Goal: Communication & Community: Answer question/provide support

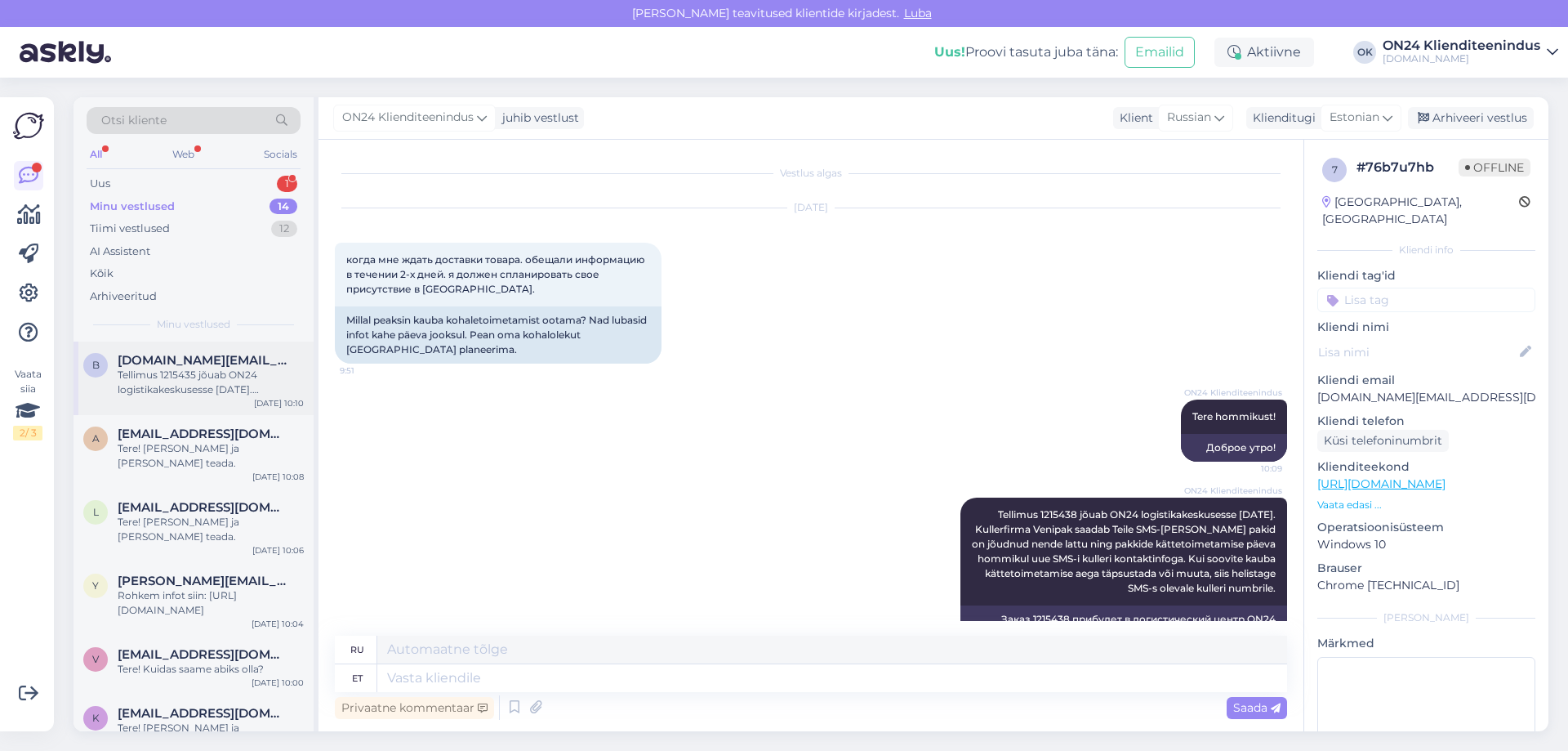
scroll to position [407, 0]
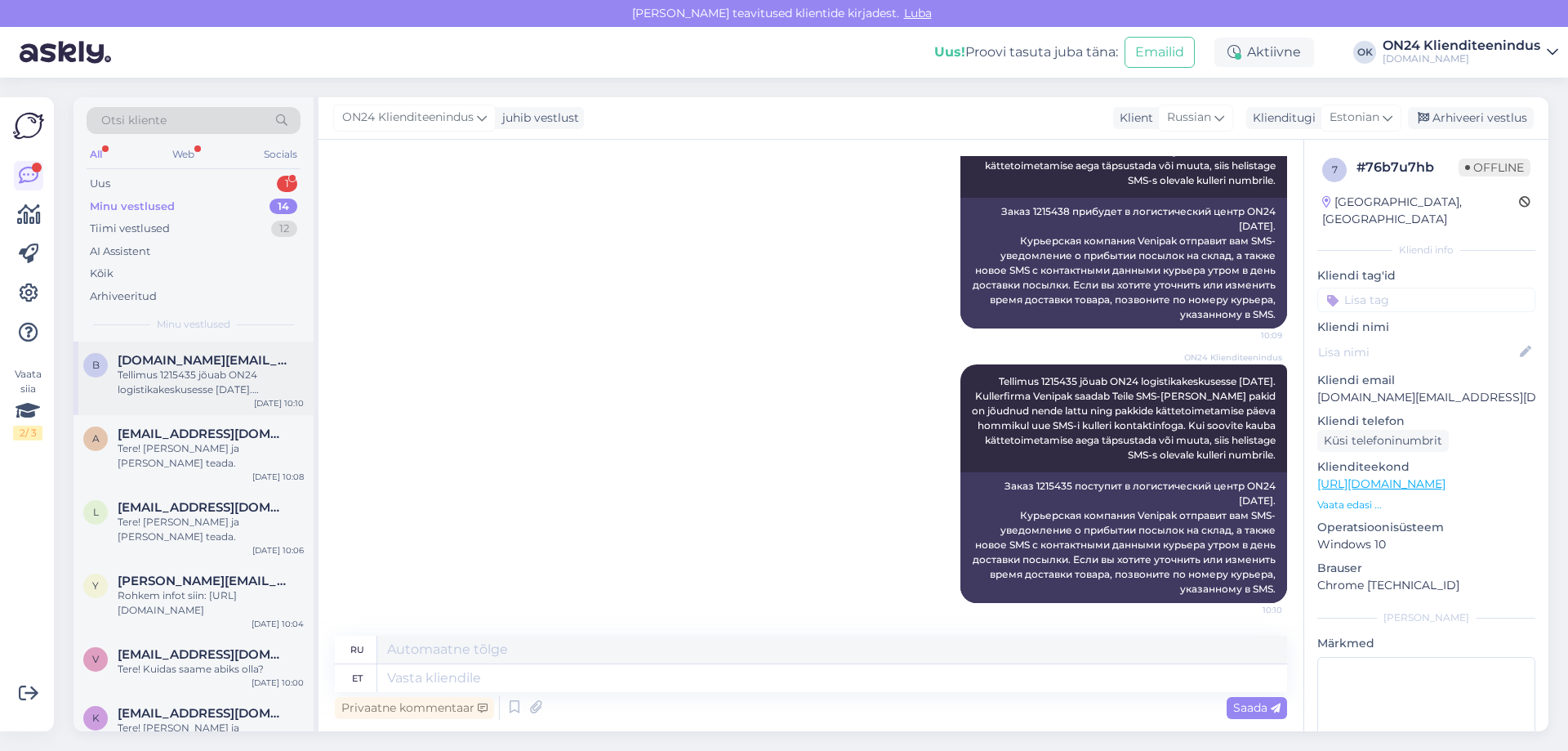
click at [207, 387] on div "Tellimus 1215435 jõuab ON24 logistikakeskusesse [DATE]. Kullerfirma Venipak saa…" at bounding box center [210, 382] width 186 height 29
click at [1458, 120] on div "Arhiveeri vestlus" at bounding box center [1470, 117] width 126 height 22
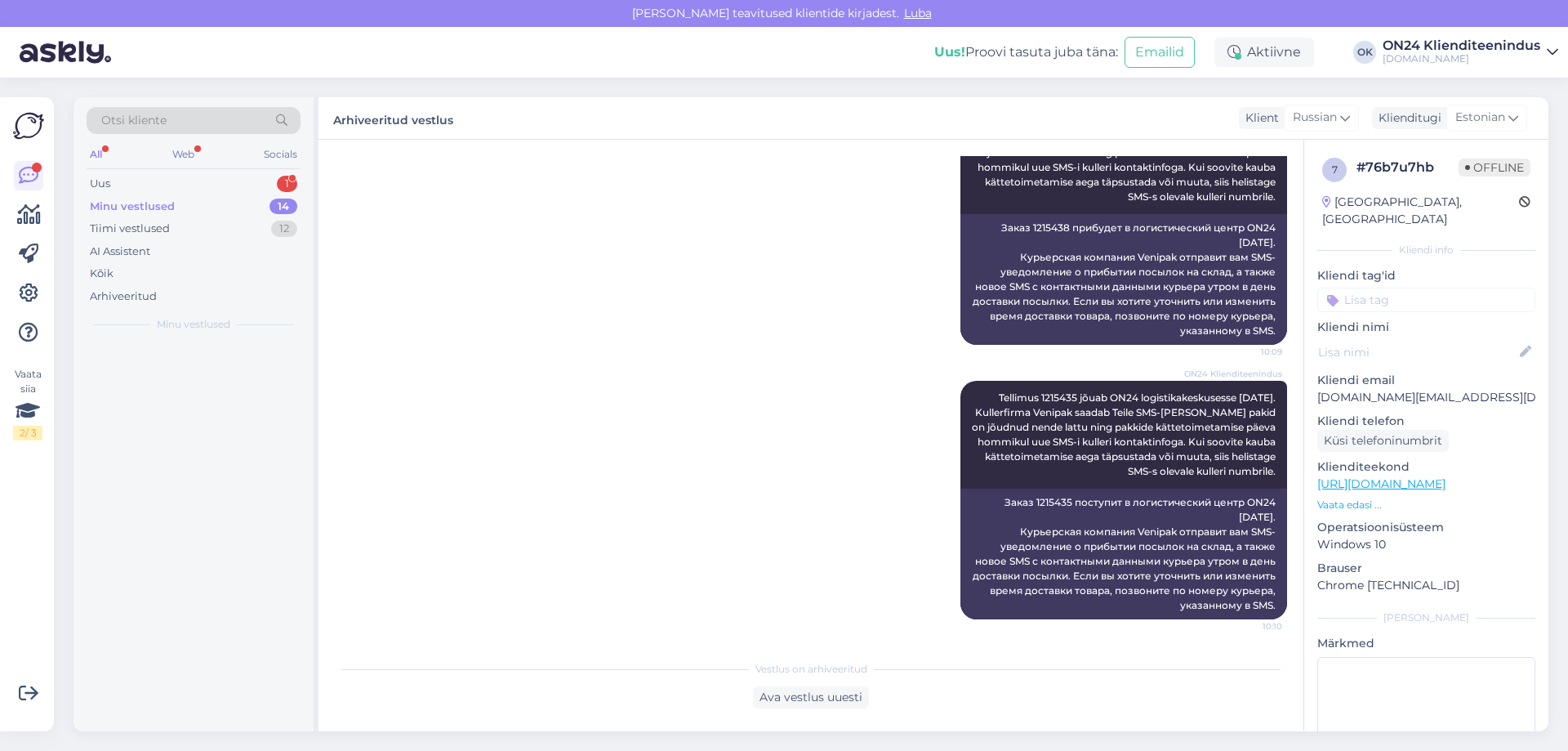
scroll to position [391, 0]
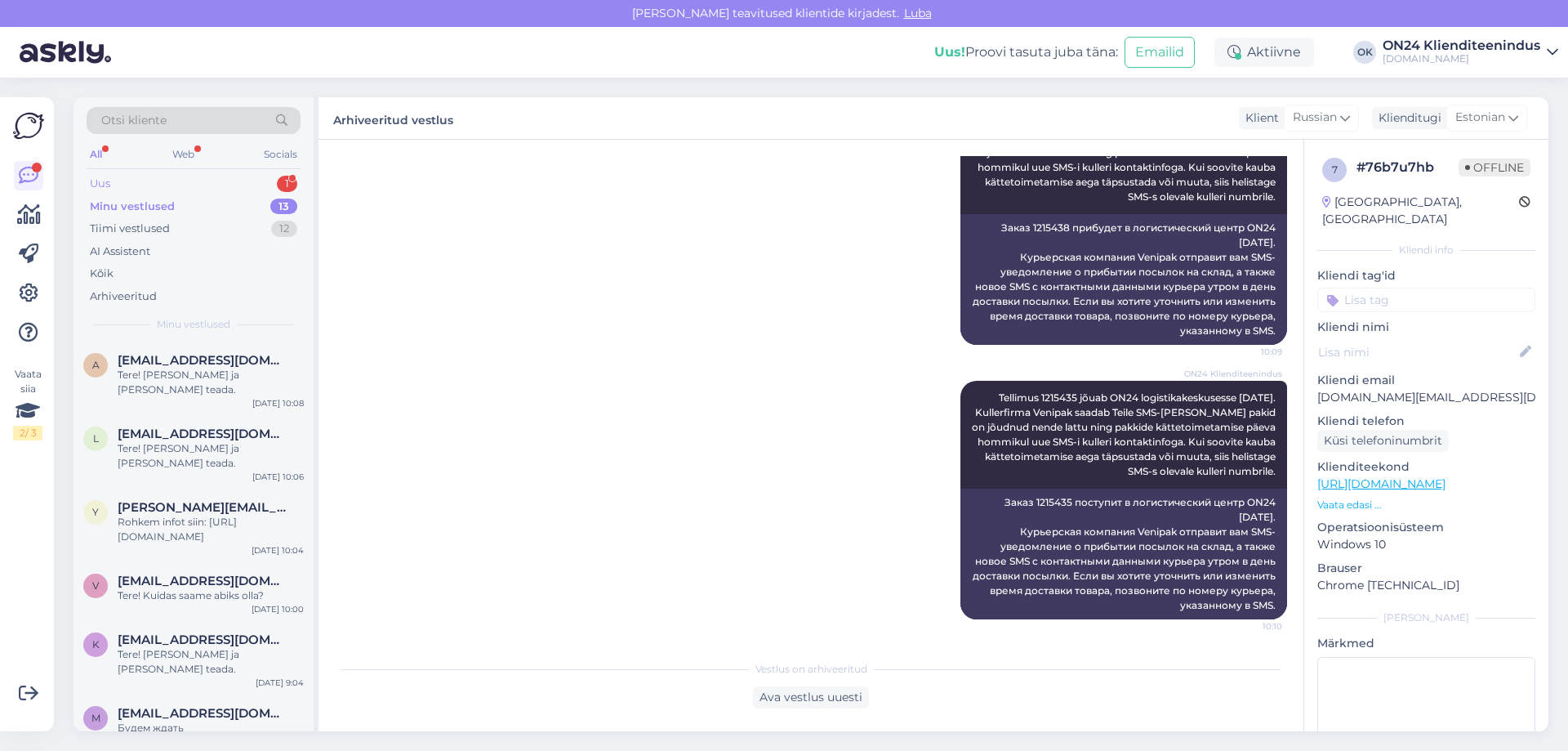
click at [188, 183] on div "Uus 1" at bounding box center [193, 184] width 214 height 23
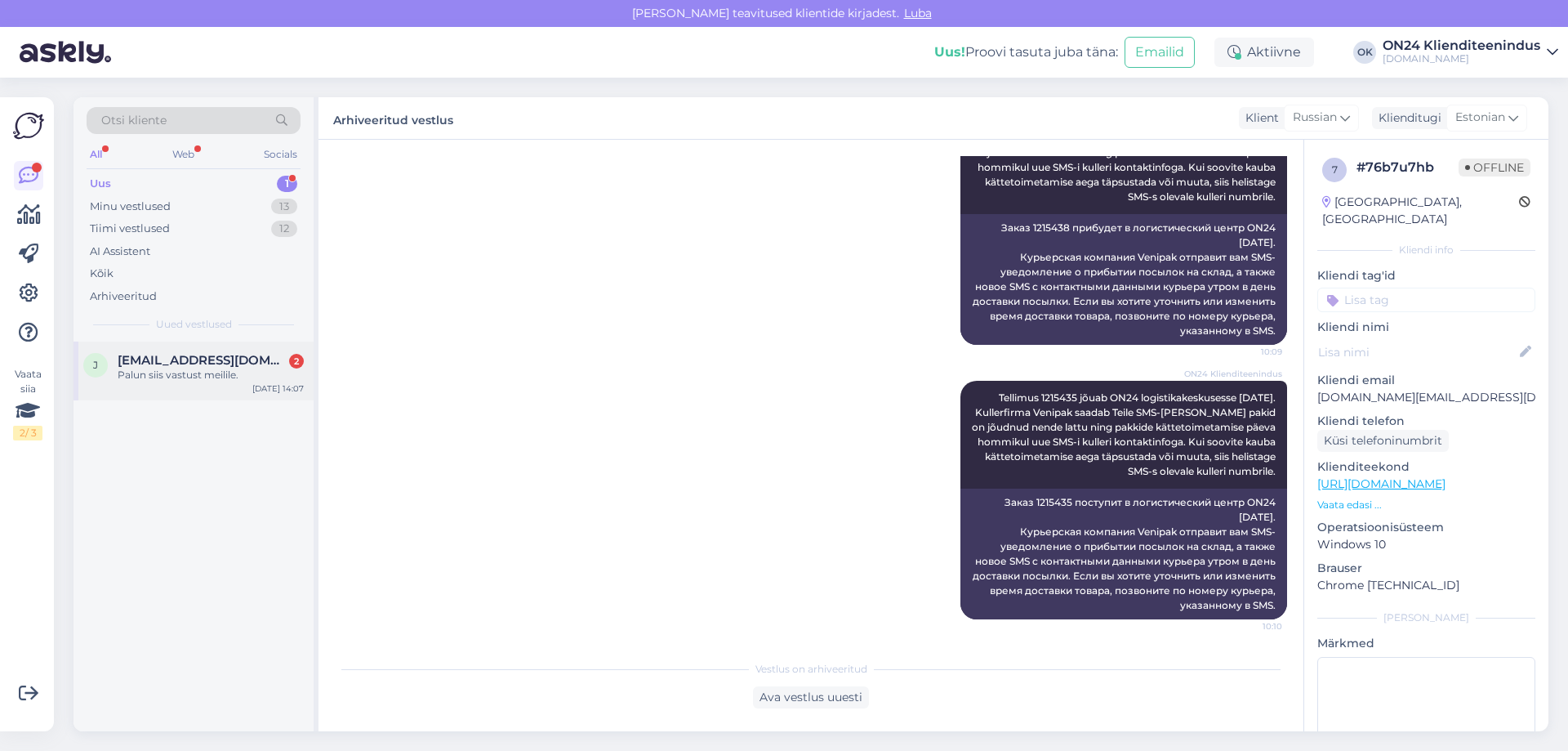
click at [213, 375] on div "Palun siis vastust meilile." at bounding box center [210, 376] width 186 height 15
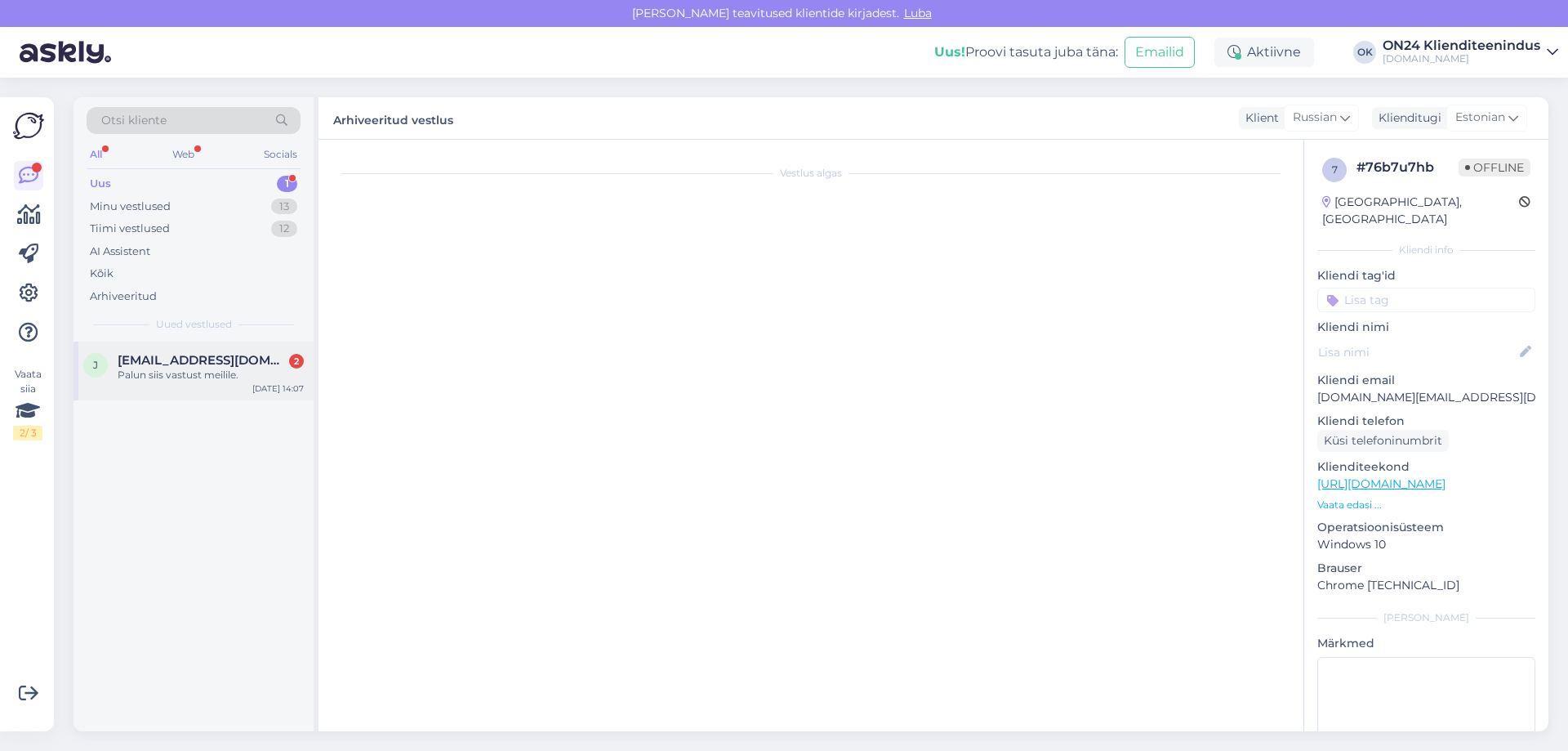
scroll to position [0, 0]
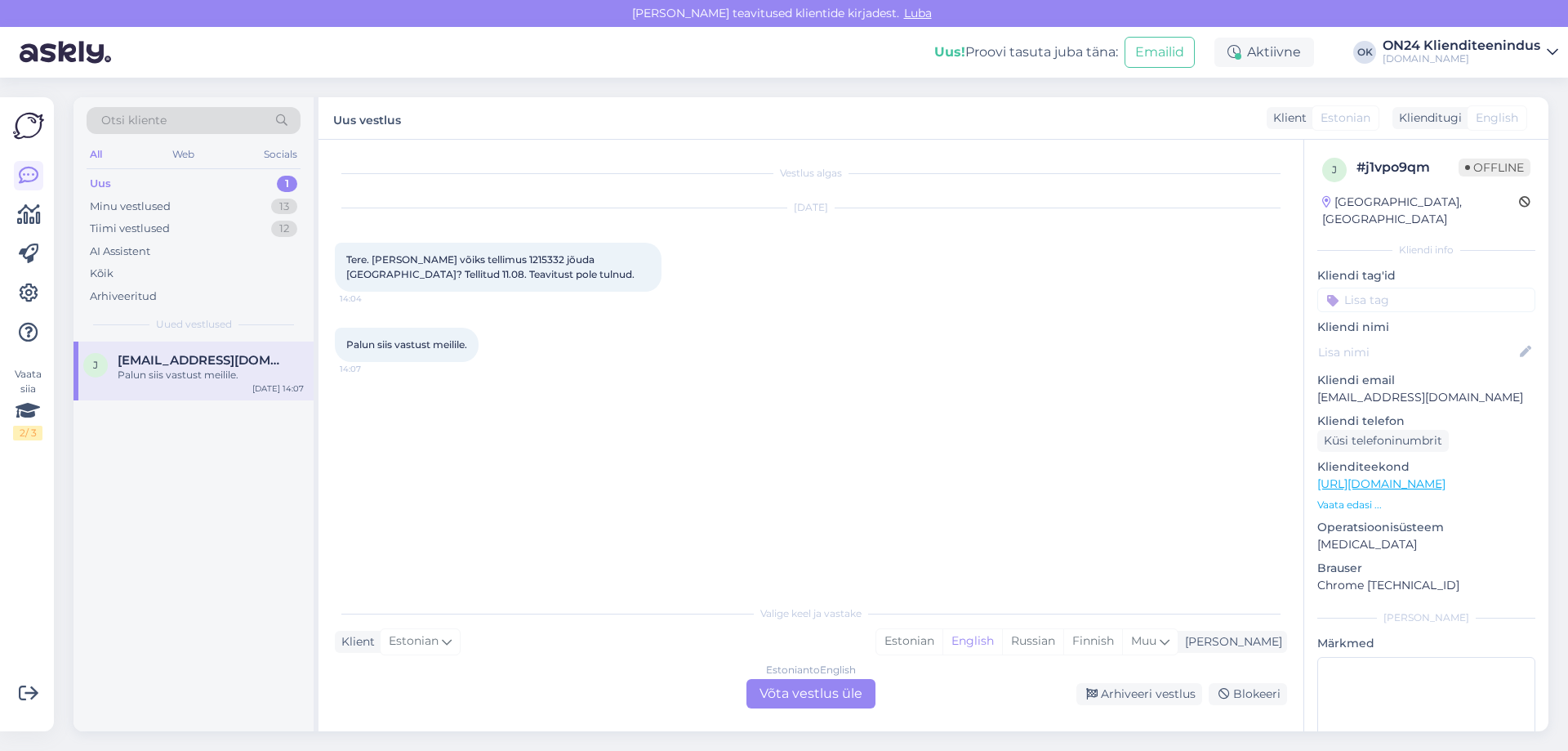
click at [491, 255] on span "Tere. [PERSON_NAME] võiks tellimus 1215332 jõuda [GEOGRAPHIC_DATA]? Tellitud 11…" at bounding box center [490, 267] width 288 height 27
copy span "1215332"
click at [942, 636] on div "Estonian" at bounding box center [909, 641] width 66 height 24
click at [838, 704] on div "Estonian to Estonian Võta vestlus üle" at bounding box center [811, 693] width 129 height 29
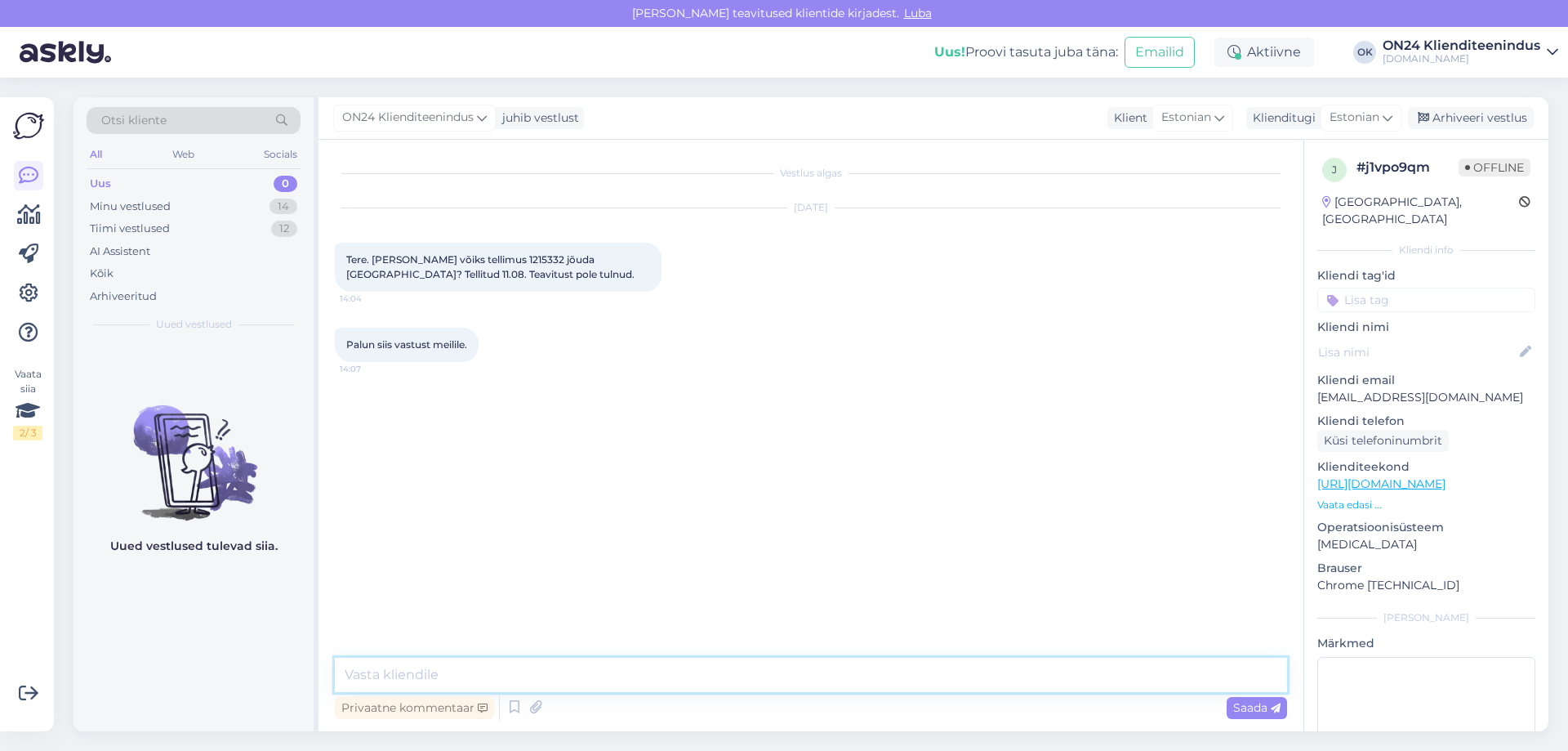
click at [758, 685] on textarea at bounding box center [811, 675] width 952 height 35
type textarea "Tere! Info saadetud e-mailile."
